Goal: Information Seeking & Learning: Check status

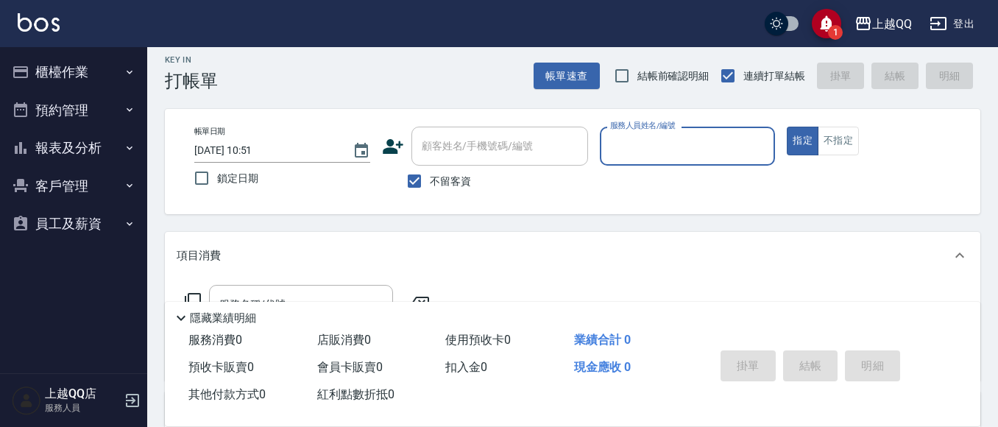
scroll to position [221, 0]
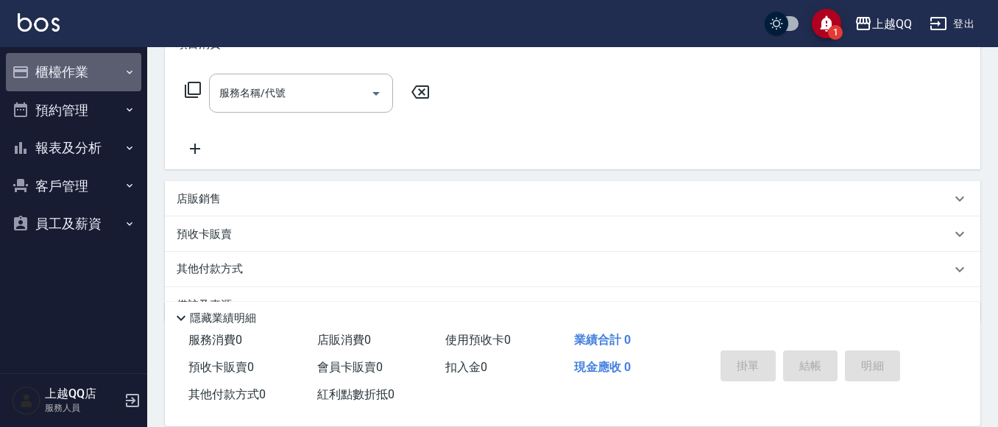
click at [87, 75] on button "櫃檯作業" at bounding box center [73, 72] width 135 height 38
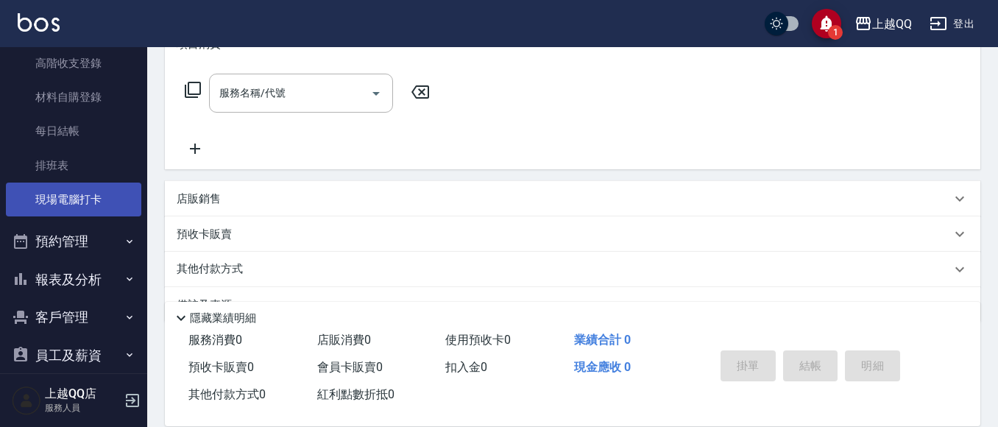
click at [91, 206] on link "現場電腦打卡" at bounding box center [73, 200] width 135 height 34
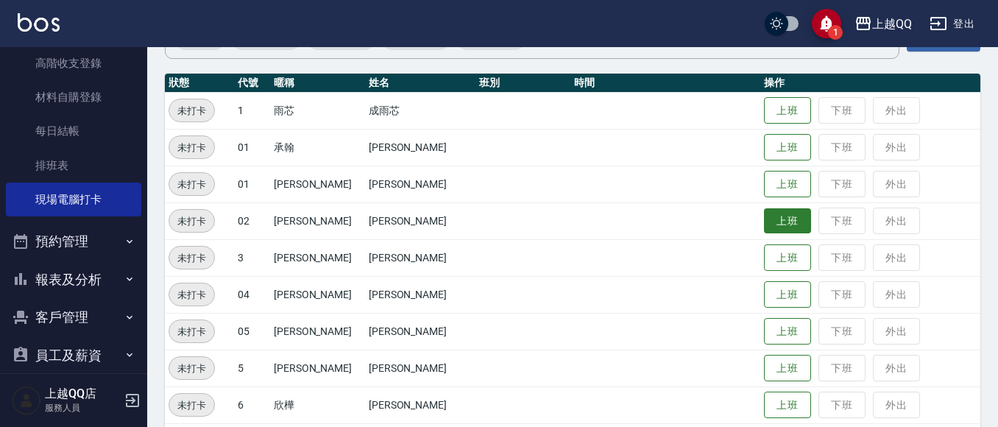
scroll to position [147, 0]
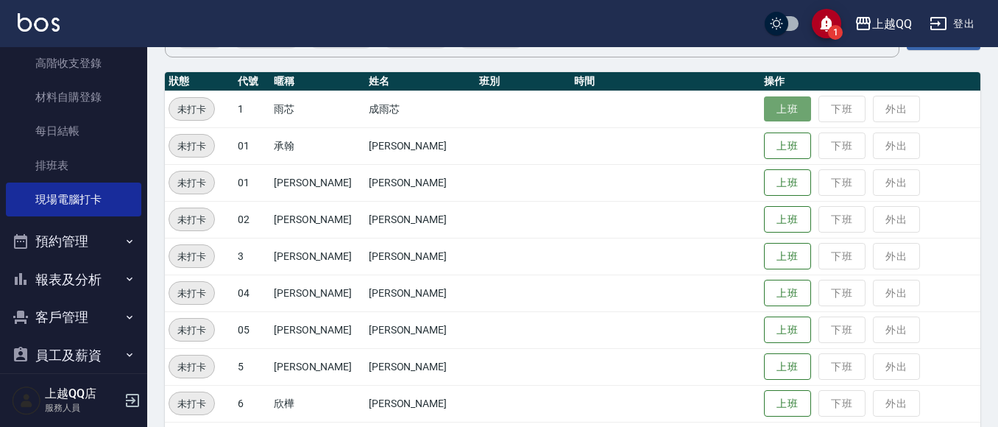
click at [773, 116] on button "上班" at bounding box center [787, 109] width 47 height 26
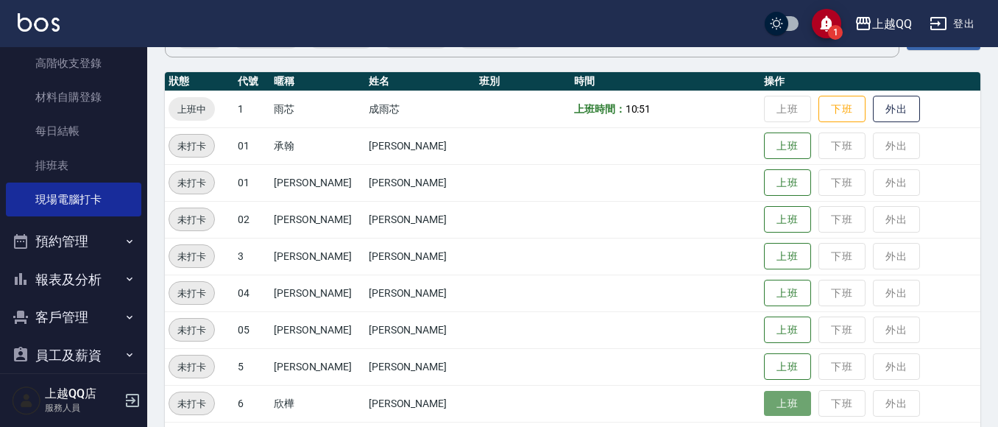
click at [769, 406] on button "上班" at bounding box center [787, 404] width 47 height 26
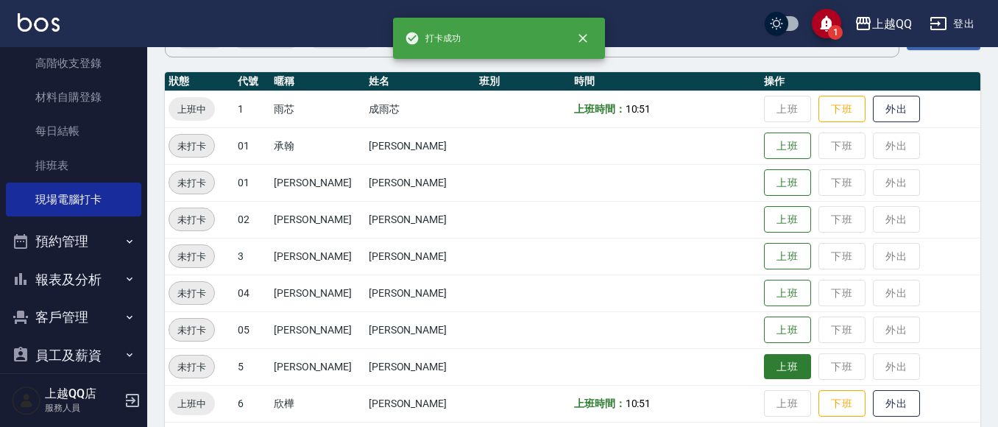
scroll to position [221, 0]
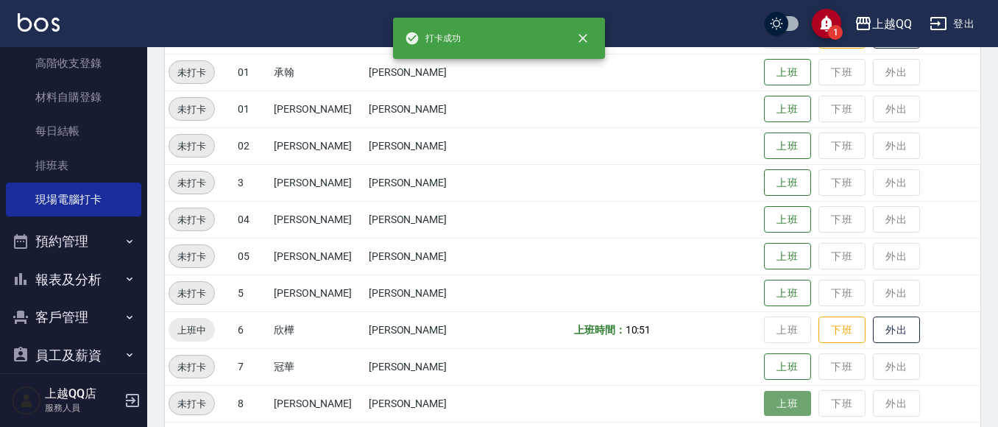
click at [782, 404] on button "上班" at bounding box center [787, 404] width 47 height 26
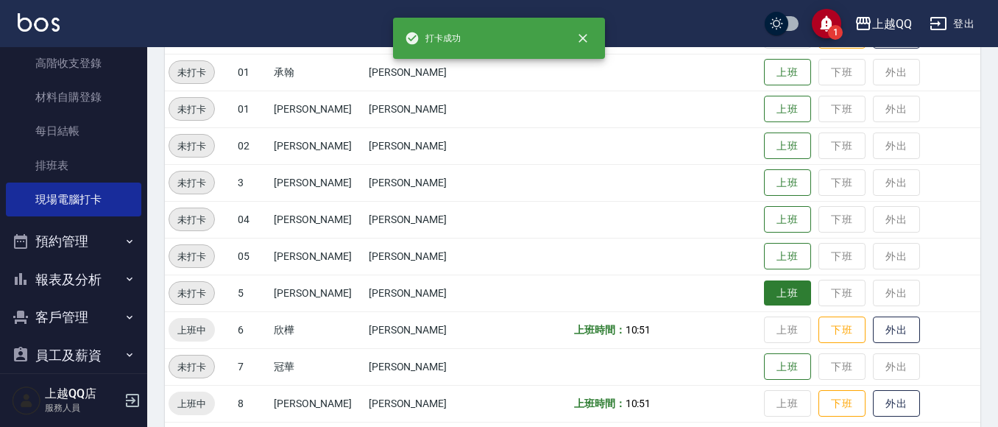
click at [781, 294] on button "上班" at bounding box center [787, 294] width 47 height 26
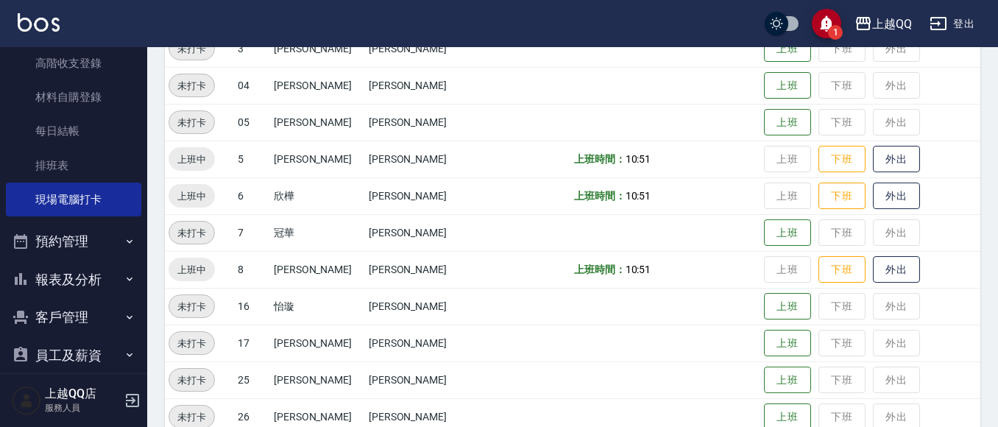
scroll to position [368, 0]
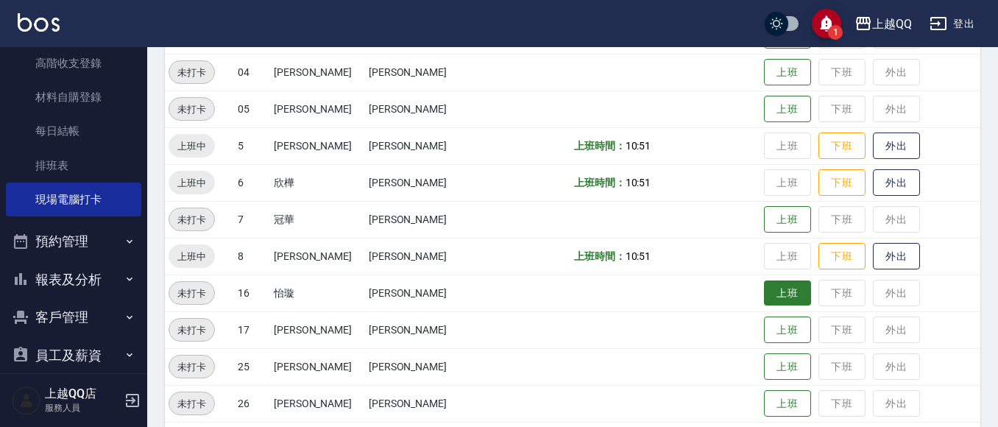
click at [764, 297] on button "上班" at bounding box center [787, 294] width 47 height 26
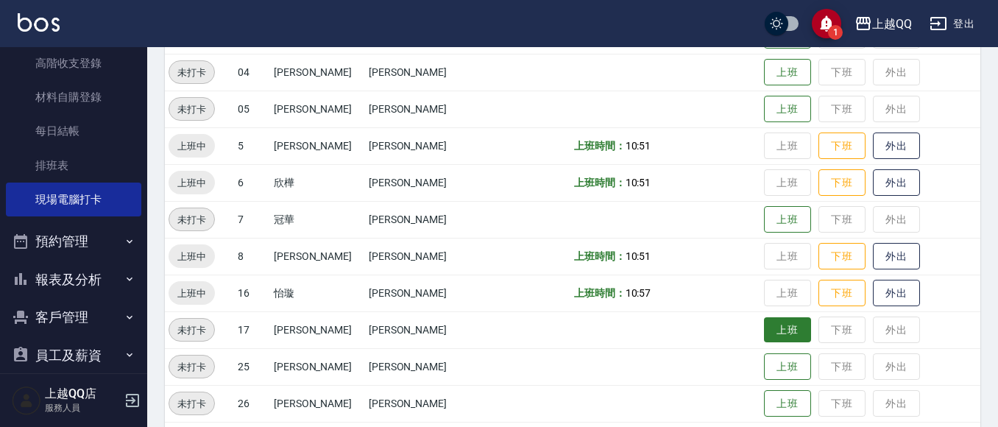
click at [778, 325] on button "上班" at bounding box center [787, 330] width 47 height 26
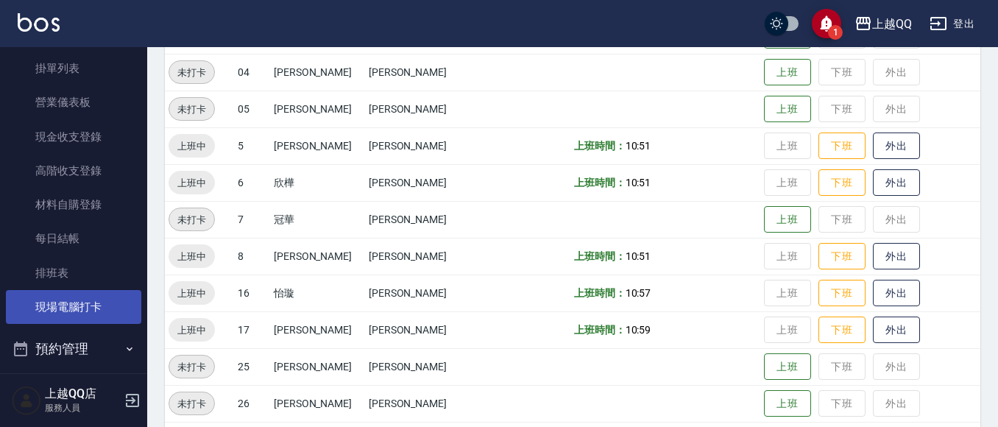
scroll to position [147, 0]
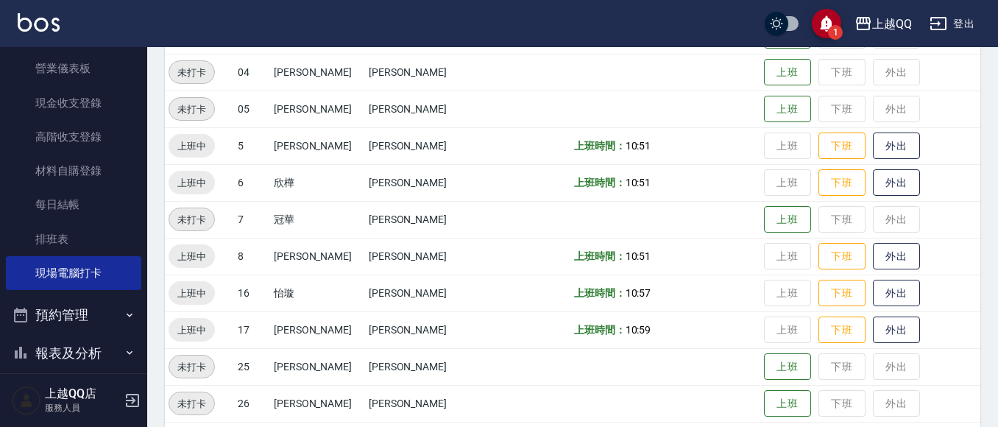
click at [92, 302] on button "預約管理" at bounding box center [73, 315] width 135 height 38
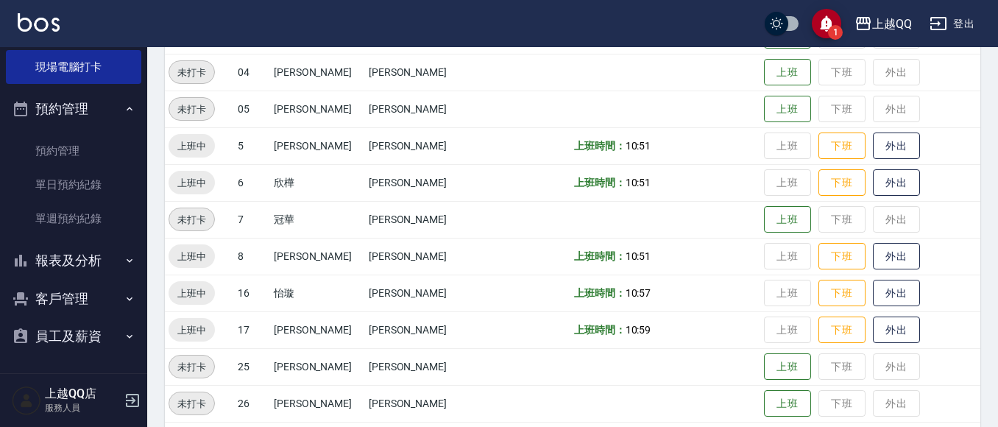
click at [97, 267] on button "報表及分析" at bounding box center [73, 260] width 135 height 38
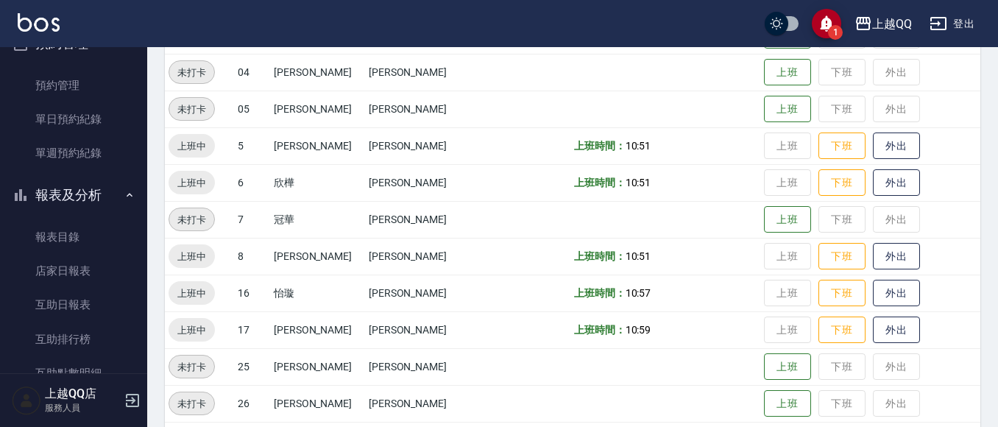
scroll to position [501, 0]
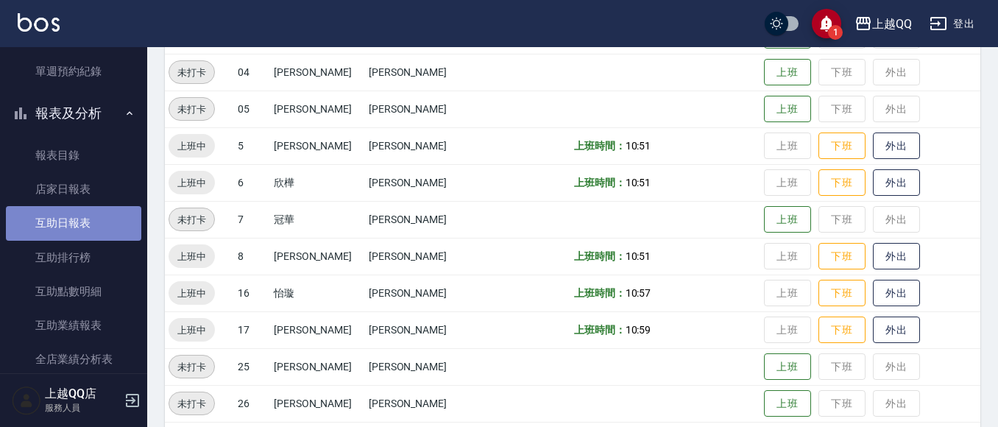
click at [82, 223] on link "互助日報表" at bounding box center [73, 223] width 135 height 34
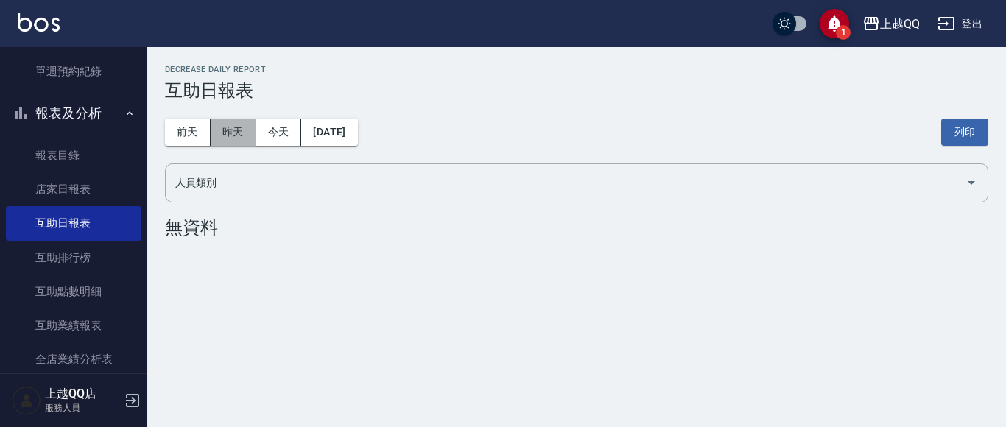
click at [224, 119] on button "昨天" at bounding box center [234, 132] width 46 height 27
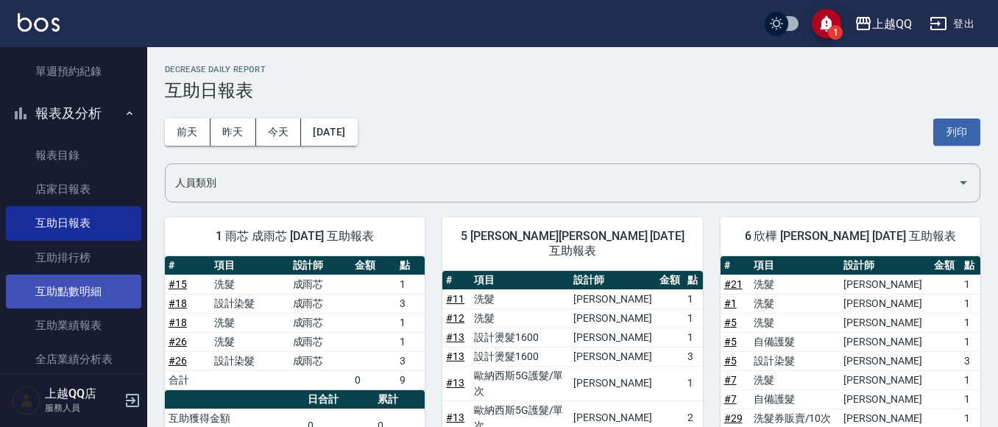
click at [93, 303] on link "互助點數明細" at bounding box center [73, 292] width 135 height 34
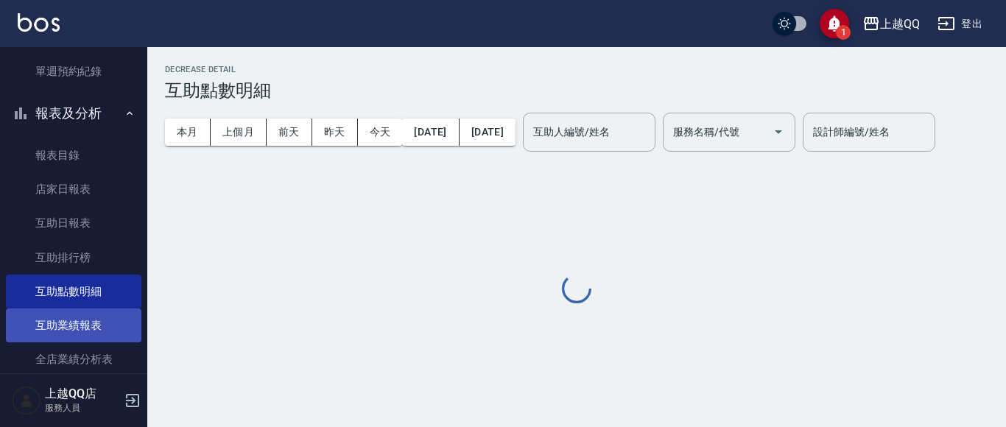
click at [93, 321] on link "互助業績報表" at bounding box center [73, 325] width 135 height 34
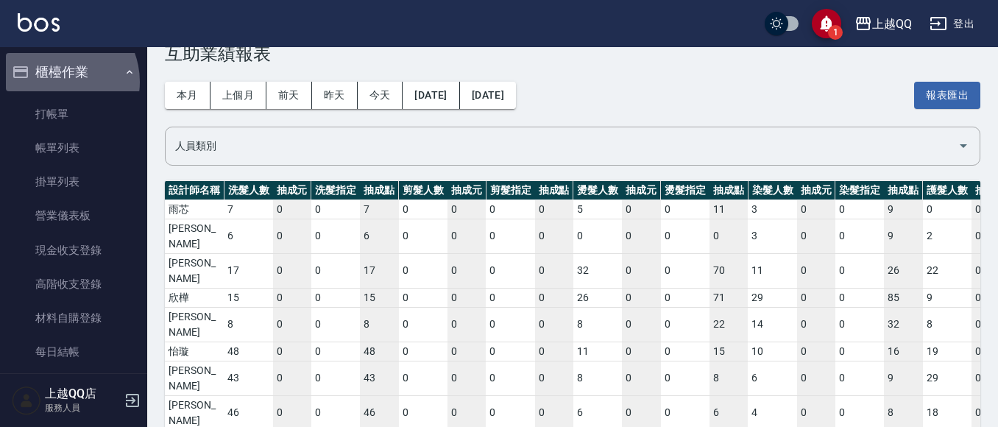
click at [56, 82] on button "櫃檯作業" at bounding box center [73, 72] width 135 height 38
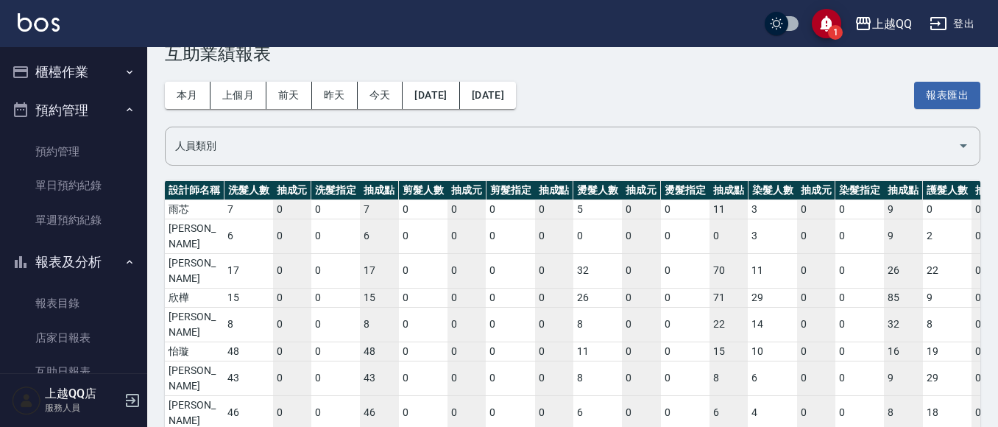
click at [57, 63] on button "櫃檯作業" at bounding box center [73, 72] width 135 height 38
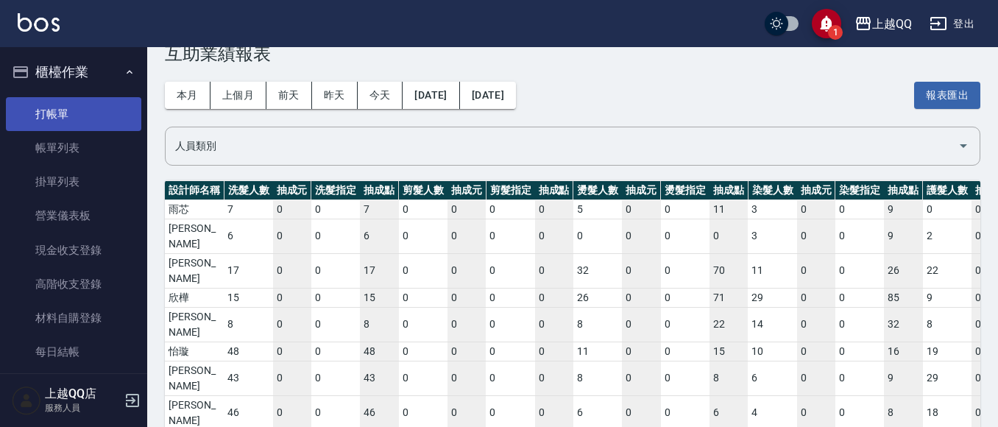
click at [65, 100] on link "打帳單" at bounding box center [73, 114] width 135 height 34
